Goal: Transaction & Acquisition: Purchase product/service

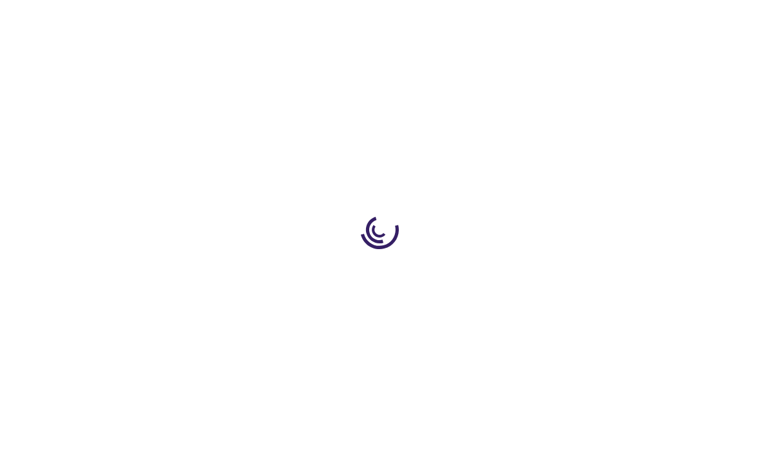
type input "1"
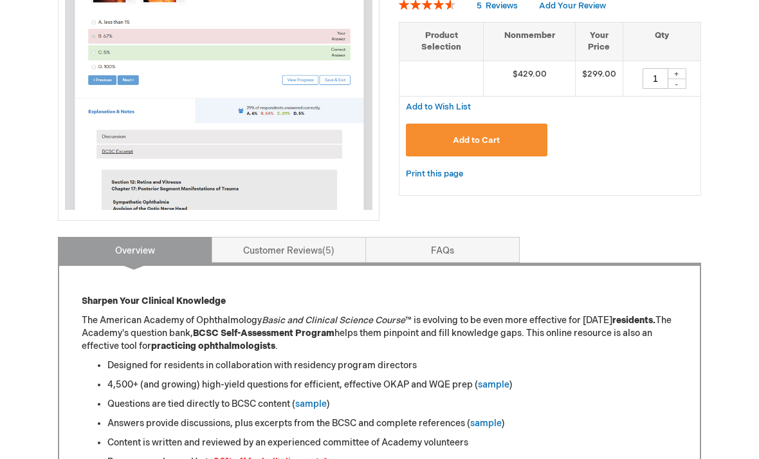
scroll to position [297, 0]
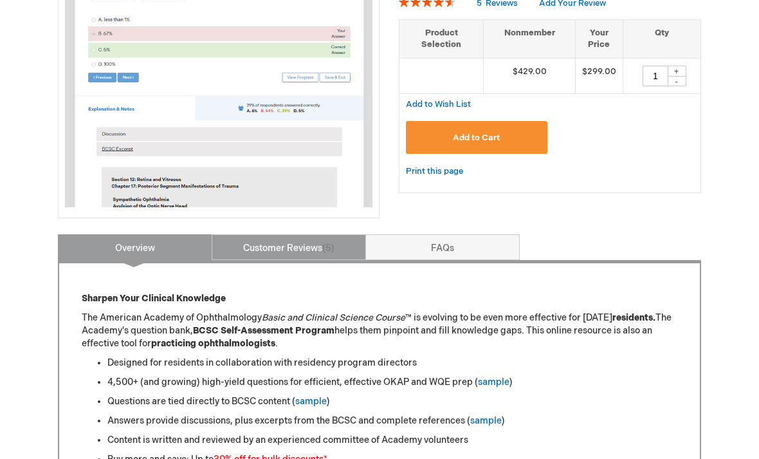
click at [327, 246] on span "5" at bounding box center [328, 248] width 12 height 11
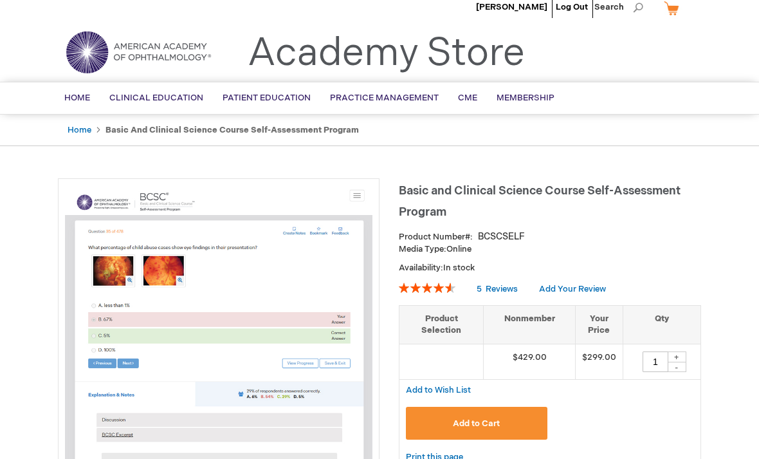
scroll to position [0, 0]
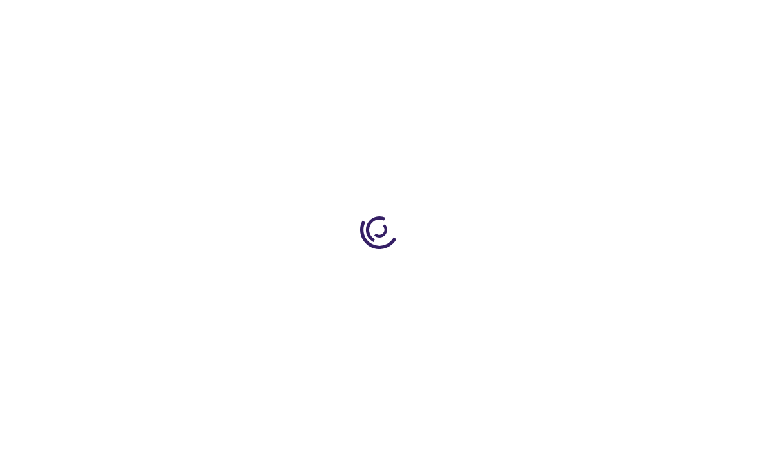
type input "1"
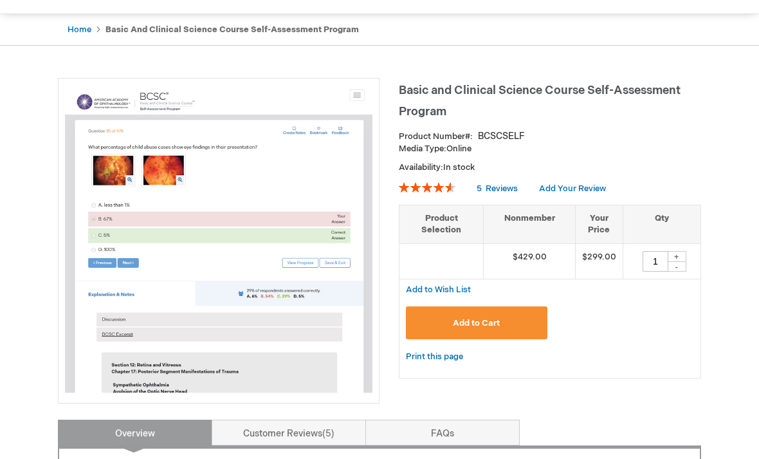
scroll to position [113, 0]
click at [499, 307] on button "Add to Cart" at bounding box center [477, 322] width 142 height 33
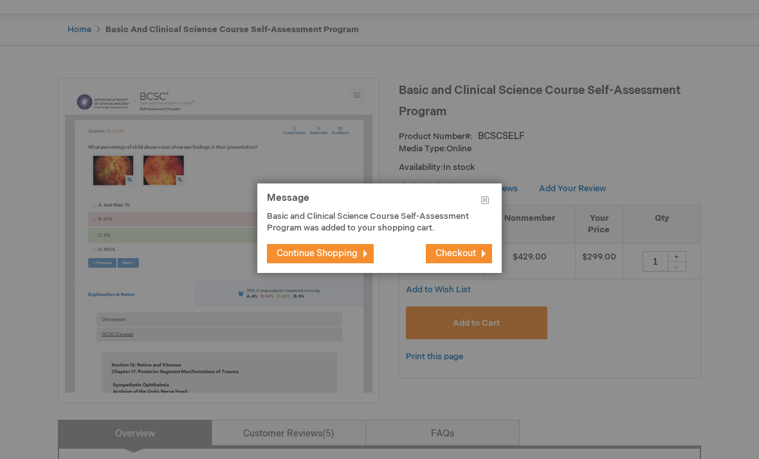
click at [461, 260] on button "Checkout" at bounding box center [459, 253] width 66 height 19
click at [470, 261] on button "Checkout" at bounding box center [459, 253] width 66 height 19
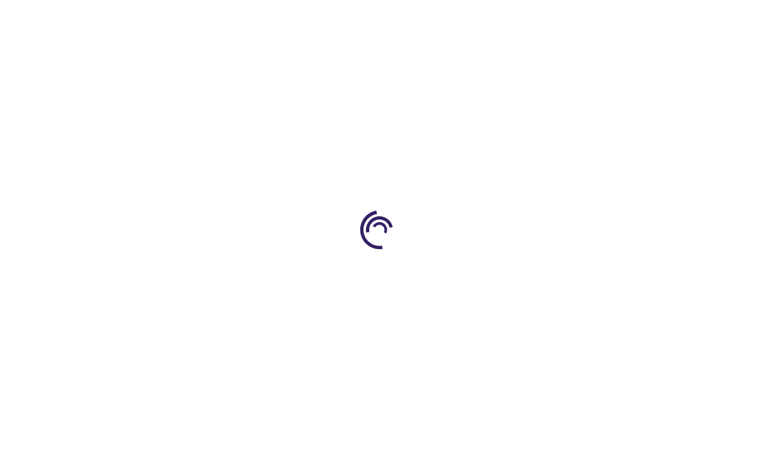
select select "US"
select select "12"
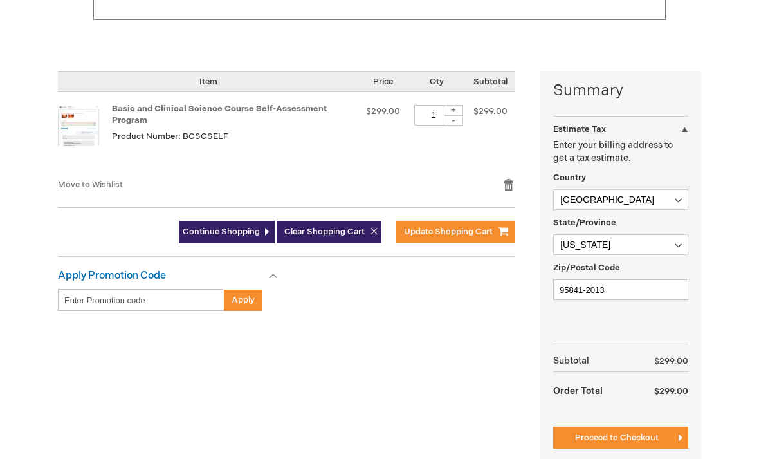
scroll to position [260, 0]
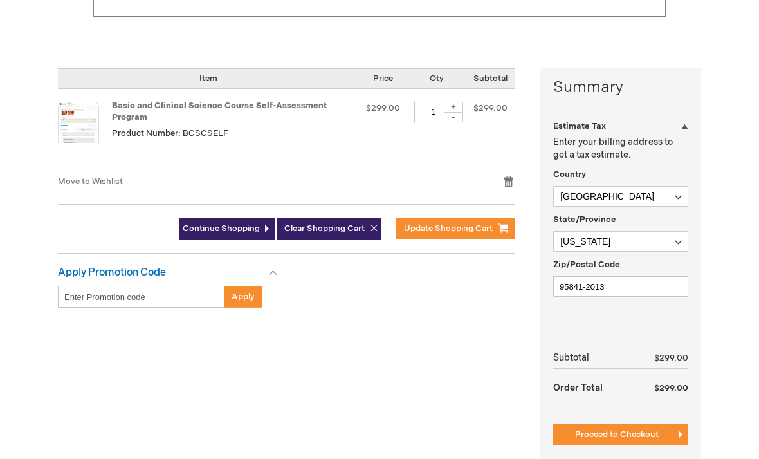
click at [645, 417] on div "Summary Estimate Tax Estimate Tax Enter your billing address to get a tax estim…" at bounding box center [620, 265] width 161 height 393
click at [638, 420] on div "Summary Estimate Tax Estimate Tax Enter your billing address to get a tax estim…" at bounding box center [620, 265] width 161 height 393
click at [628, 425] on button "Proceed to Checkout" at bounding box center [620, 434] width 135 height 22
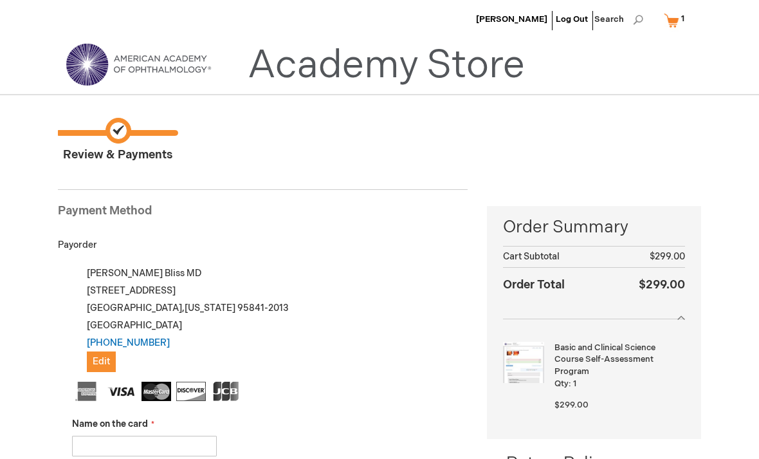
click at [524, 23] on span "[PERSON_NAME]" at bounding box center [511, 19] width 71 height 10
click at [528, 23] on span "[PERSON_NAME]" at bounding box center [511, 19] width 71 height 10
click at [535, 19] on span "[PERSON_NAME]" at bounding box center [511, 19] width 71 height 10
click at [529, 21] on span "[PERSON_NAME]" at bounding box center [511, 19] width 71 height 10
click at [536, 17] on span "[PERSON_NAME]" at bounding box center [511, 19] width 71 height 10
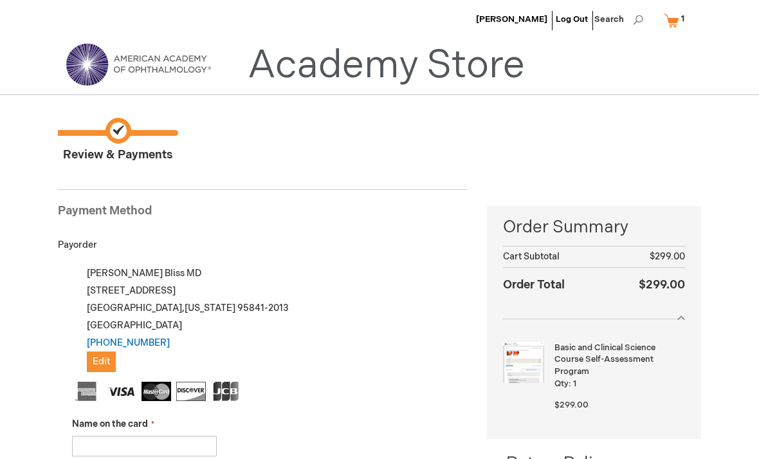
click at [620, 19] on span "Search" at bounding box center [618, 19] width 49 height 26
click at [631, 22] on span "Search" at bounding box center [618, 19] width 49 height 26
click at [636, 12] on span "Search" at bounding box center [618, 19] width 49 height 26
click at [528, 354] on img at bounding box center [523, 362] width 41 height 41
click at [632, 21] on span "Search" at bounding box center [618, 19] width 49 height 26
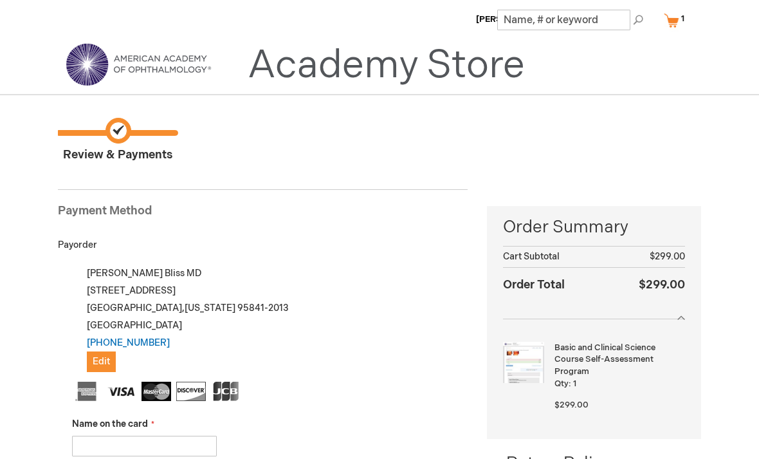
click at [633, 20] on span "Search" at bounding box center [618, 19] width 49 height 26
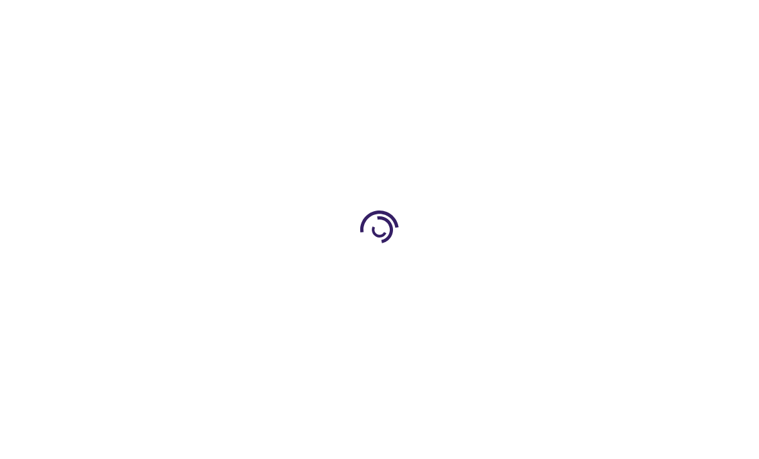
select select "US"
select select "12"
